Goal: Navigation & Orientation: Go to known website

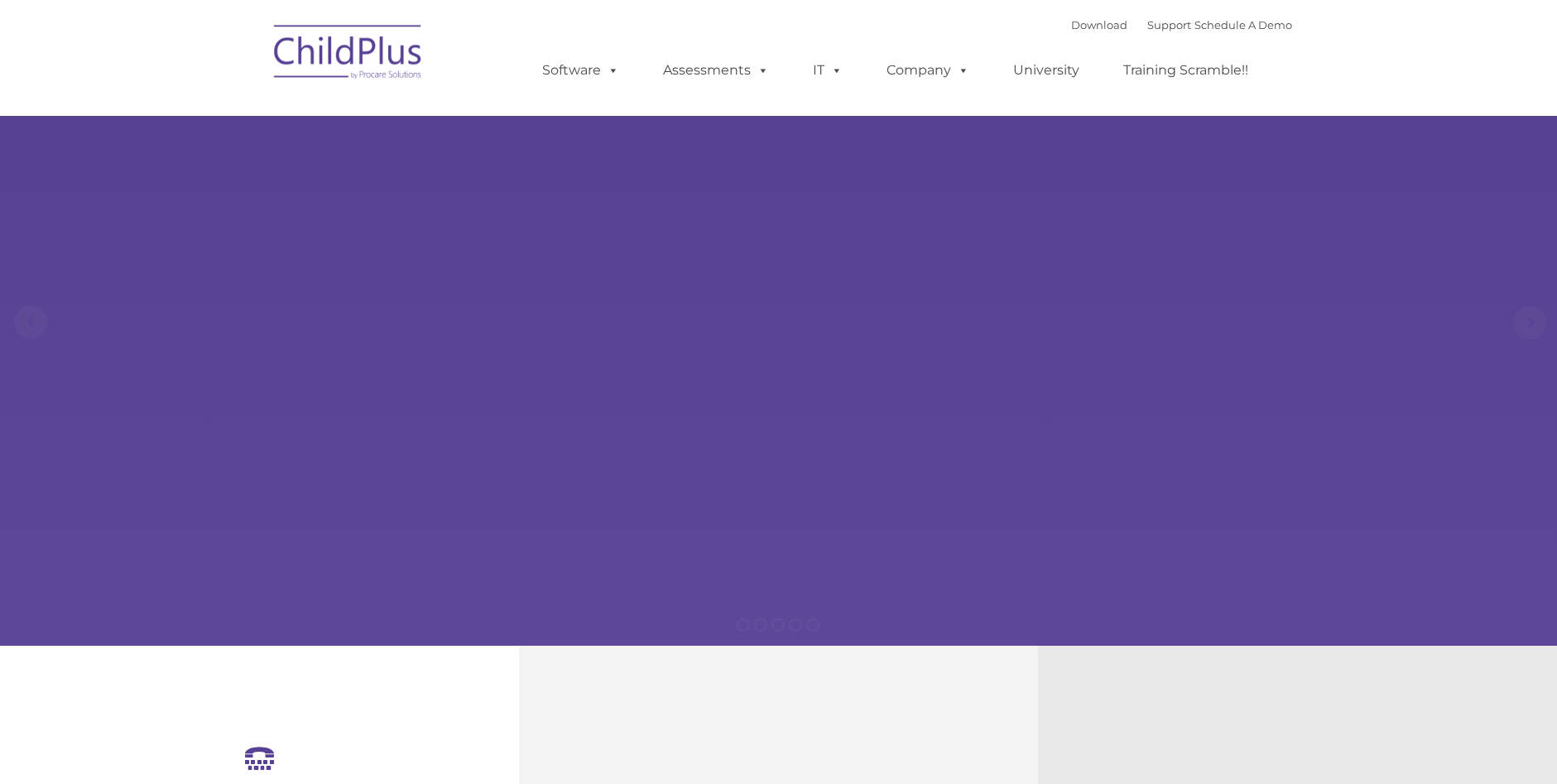
select select "MEDIUM"
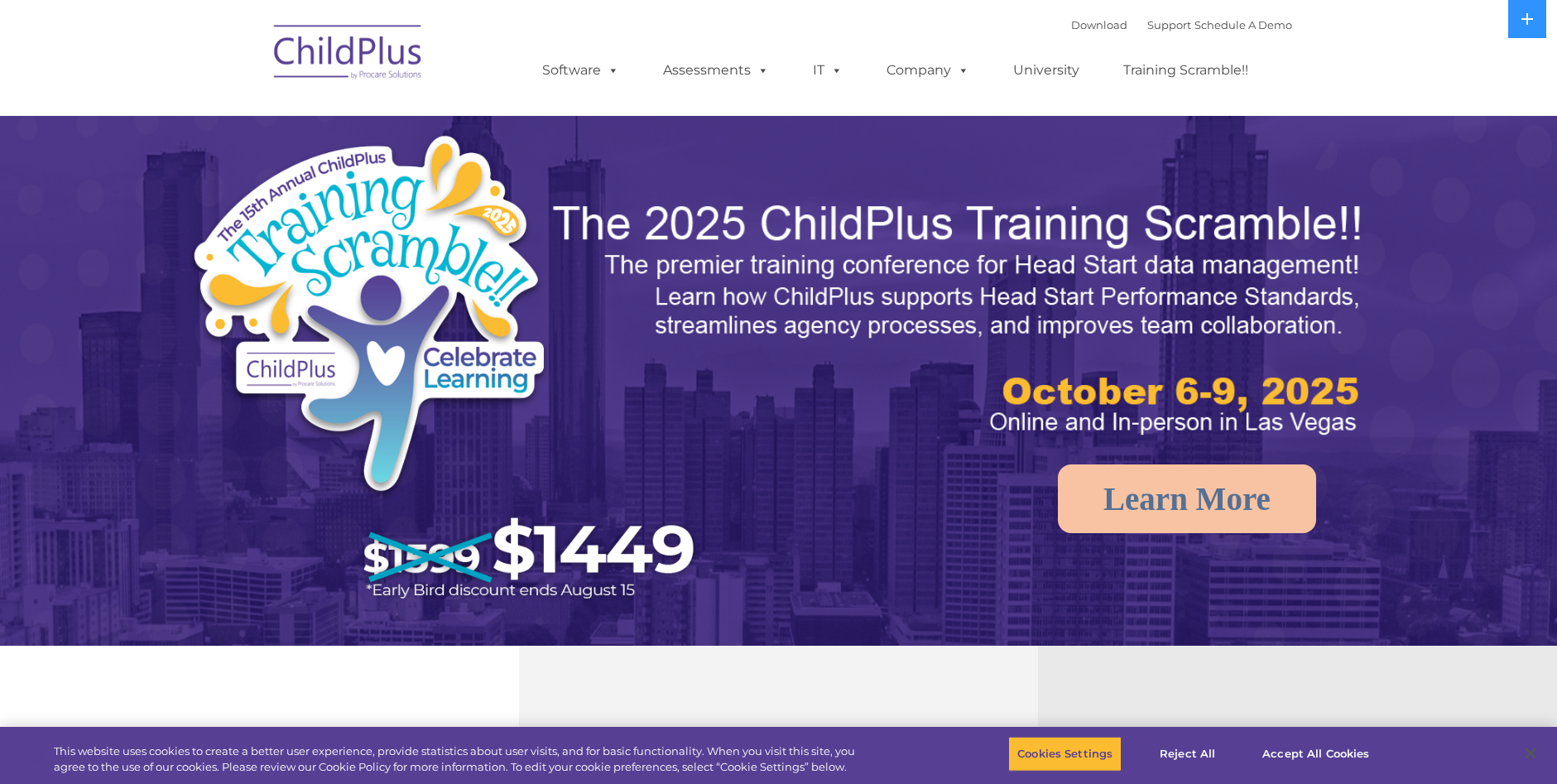
select select "MEDIUM"
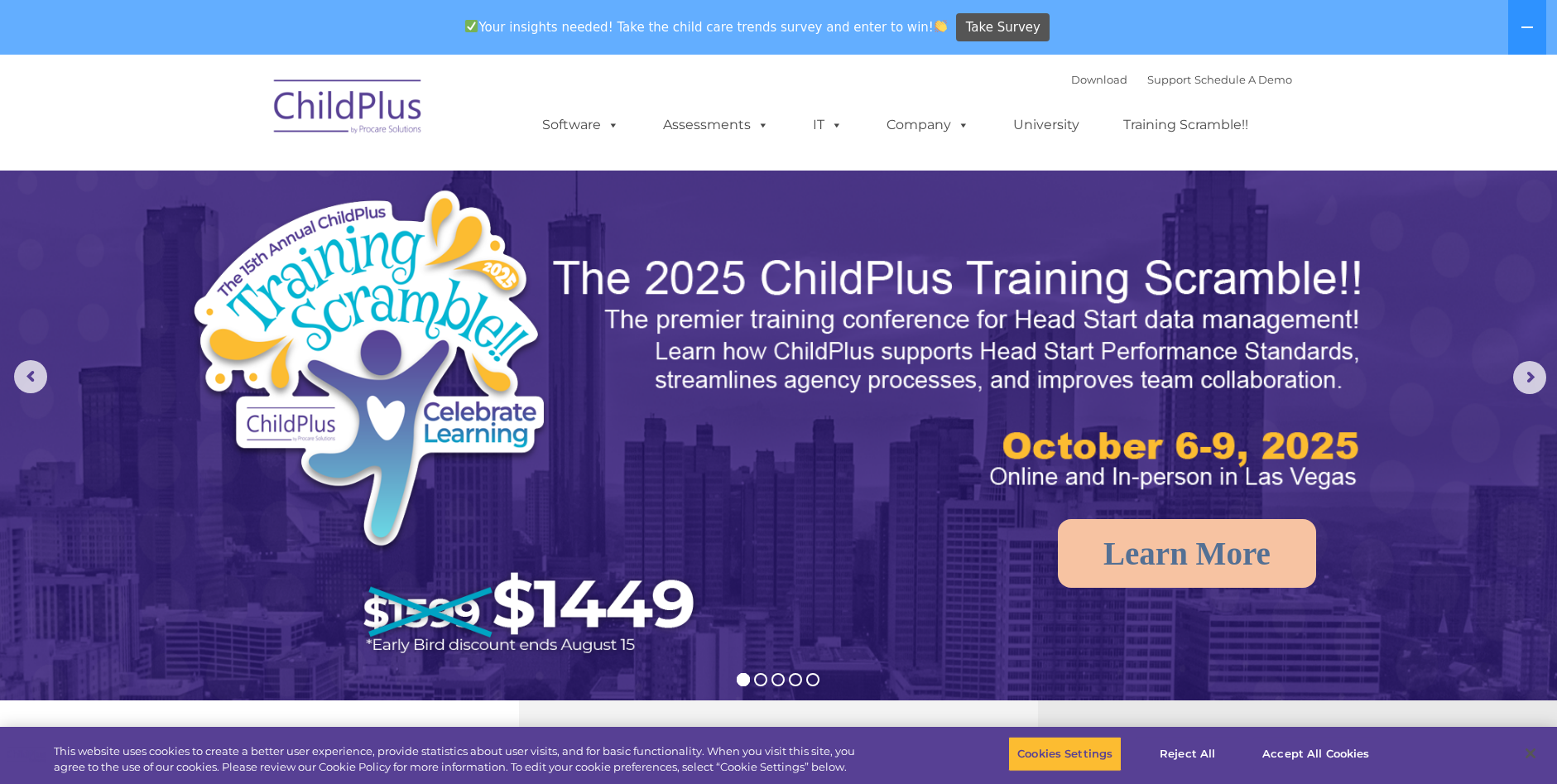
click at [364, 105] on img at bounding box center [348, 109] width 165 height 83
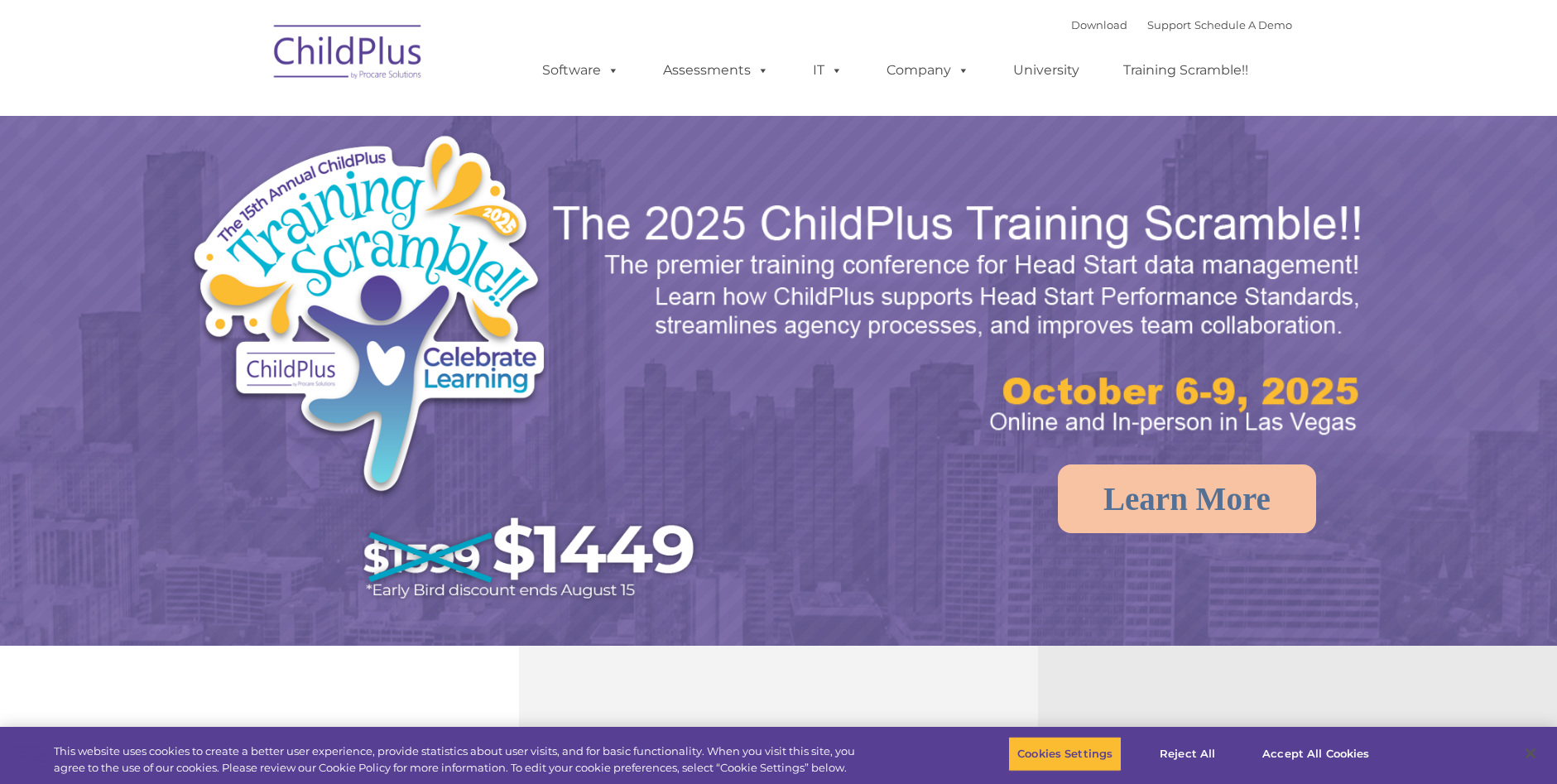
select select "MEDIUM"
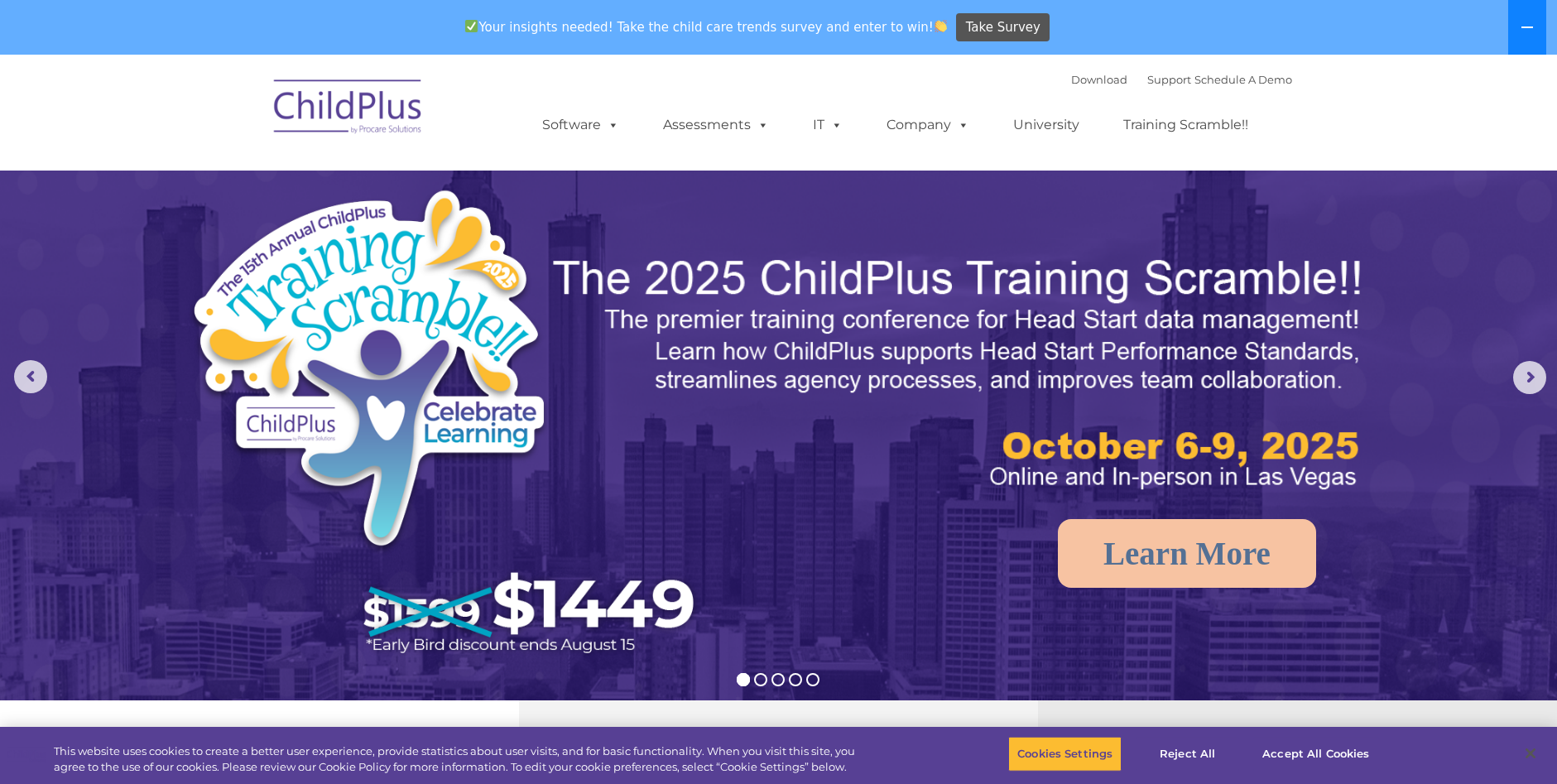
click at [1535, 27] on button at bounding box center [1527, 27] width 38 height 55
